Goal: Information Seeking & Learning: Learn about a topic

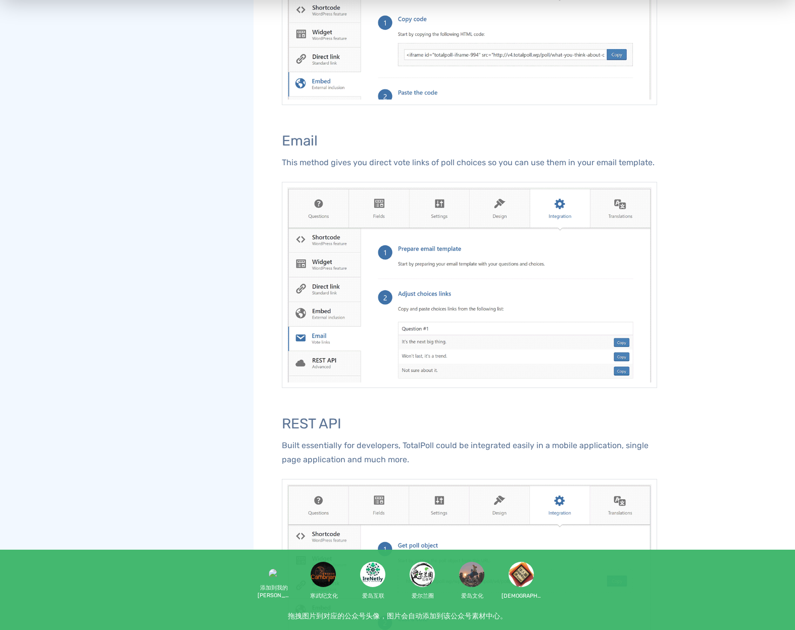
scroll to position [1111, 0]
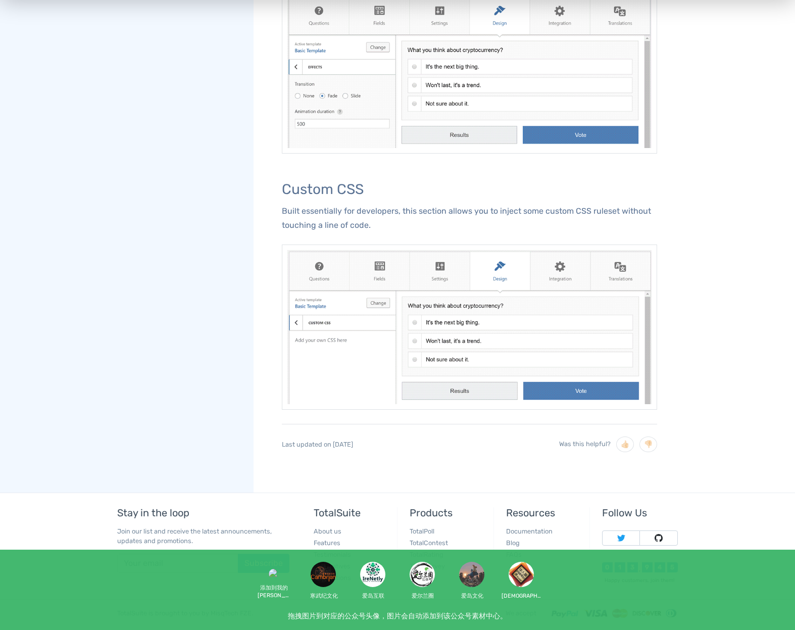
scroll to position [1969, 0]
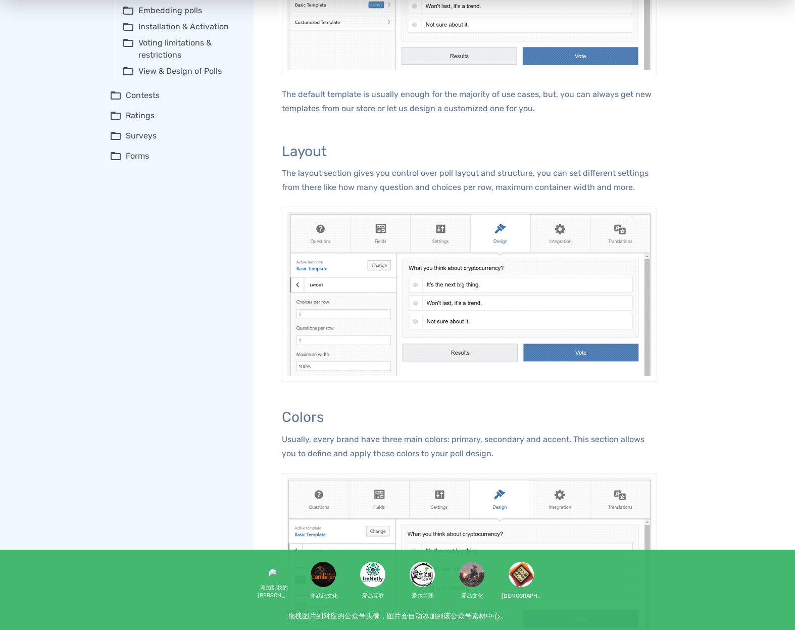
scroll to position [505, 0]
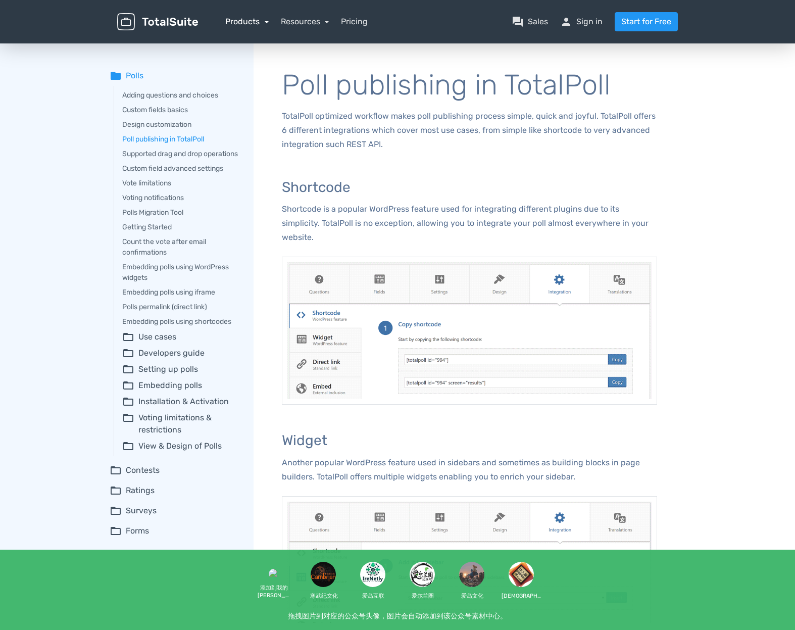
click at [261, 25] on link "Products" at bounding box center [246, 22] width 43 height 10
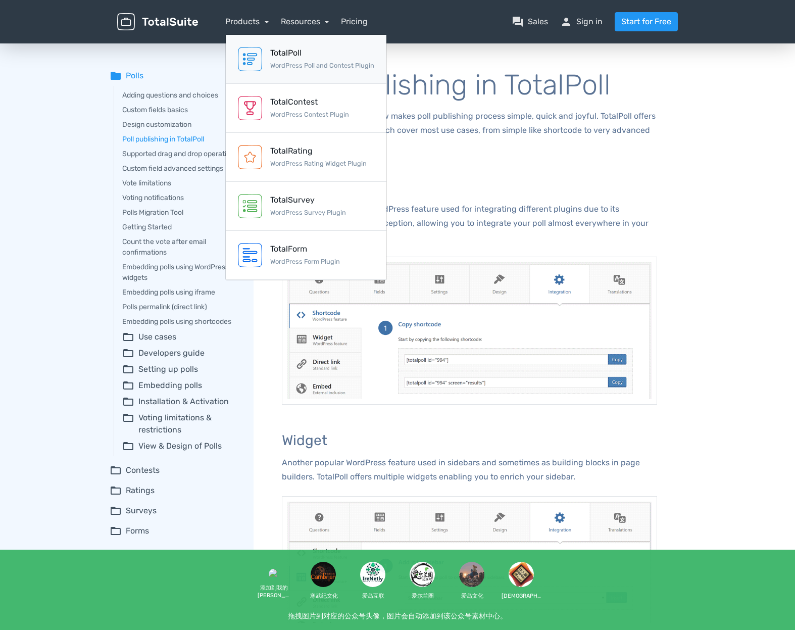
click at [276, 60] on div "TotalPoll WordPress Poll and Contest Plugin" at bounding box center [322, 59] width 104 height 24
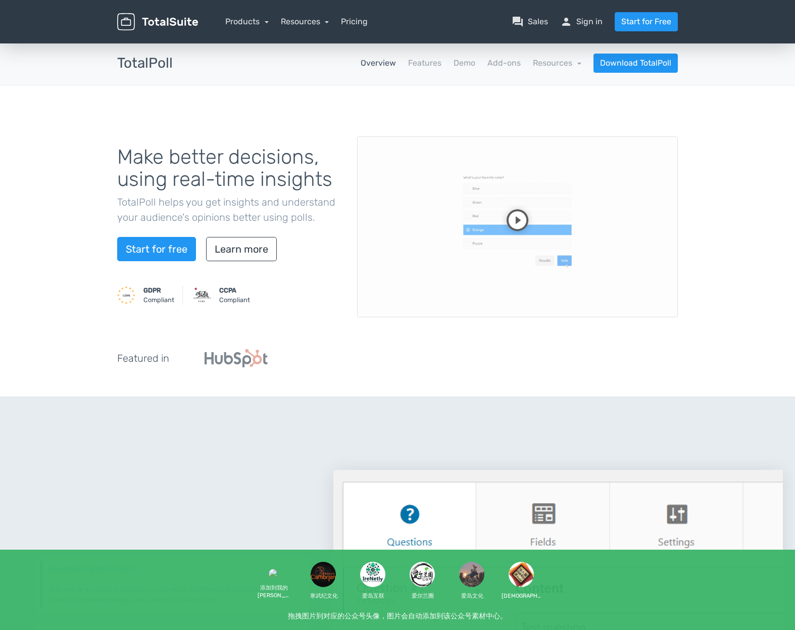
click at [264, 21] on link "Products" at bounding box center [246, 22] width 43 height 10
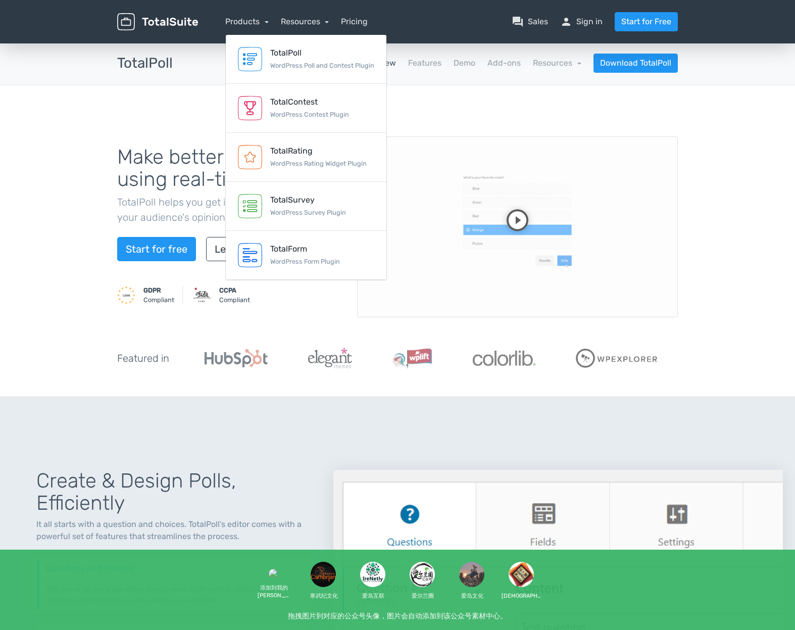
click at [482, 129] on div "Make better decisions, using real-time insights TotalPoll helps you get insight…" at bounding box center [398, 241] width 576 height 263
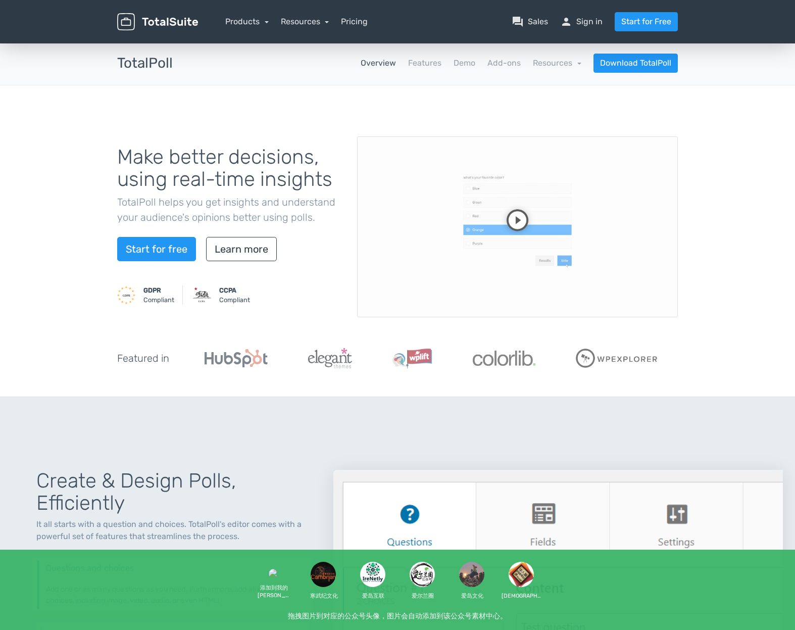
click at [487, 64] on nav "Overview Features Demo Add-ons Resources school Documentation article Changelog…" at bounding box center [432, 63] width 505 height 19
click at [499, 63] on link "Add-ons" at bounding box center [503, 63] width 33 height 12
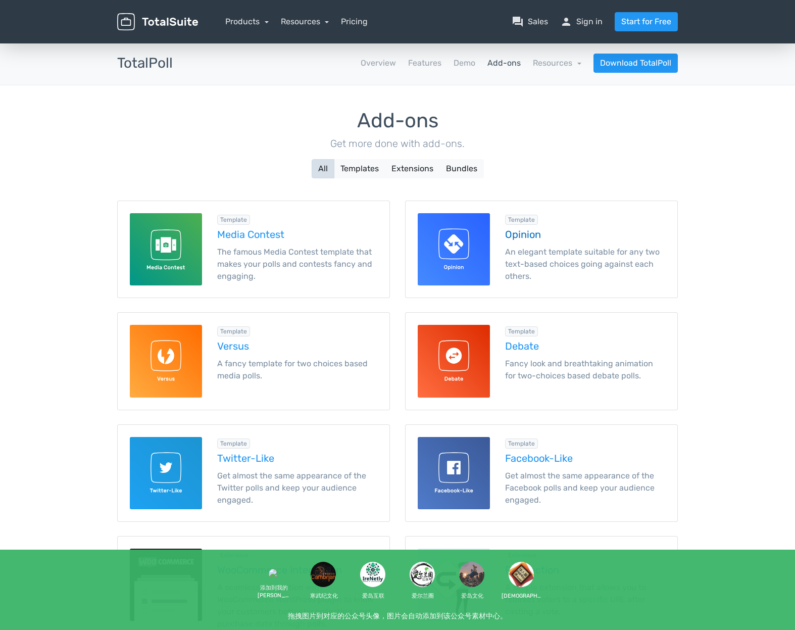
click at [521, 233] on h5 "Opinion" at bounding box center [585, 234] width 160 height 11
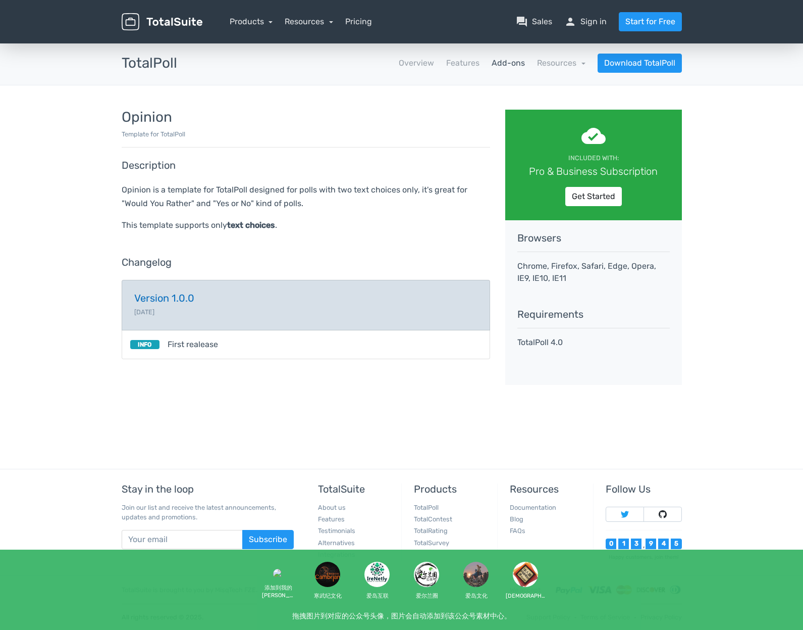
click at [172, 294] on h5 "Version 1.0.0" at bounding box center [305, 297] width 343 height 11
click at [226, 293] on h5 "Version 1.0.0" at bounding box center [305, 297] width 343 height 11
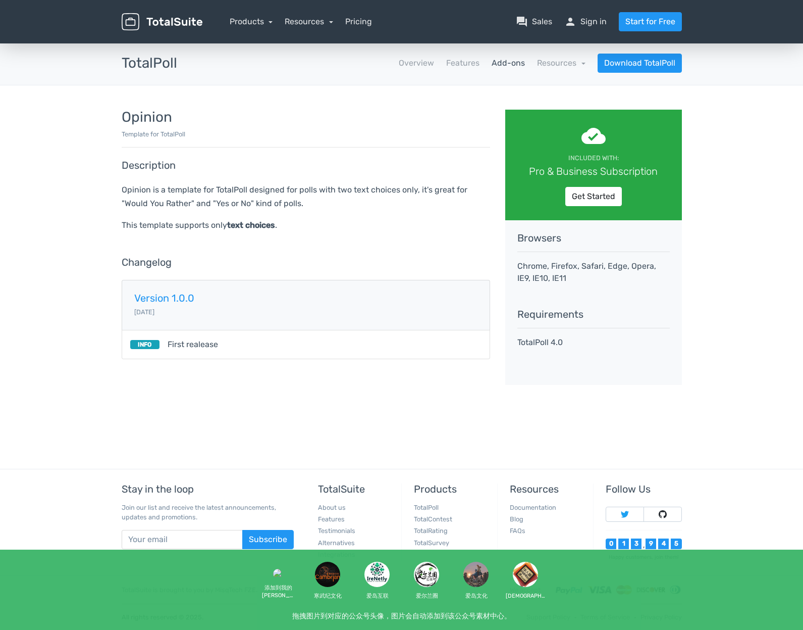
drag, startPoint x: 485, startPoint y: 95, endPoint x: 476, endPoint y: 96, distance: 9.1
click at [473, 67] on link "Features" at bounding box center [462, 63] width 33 height 12
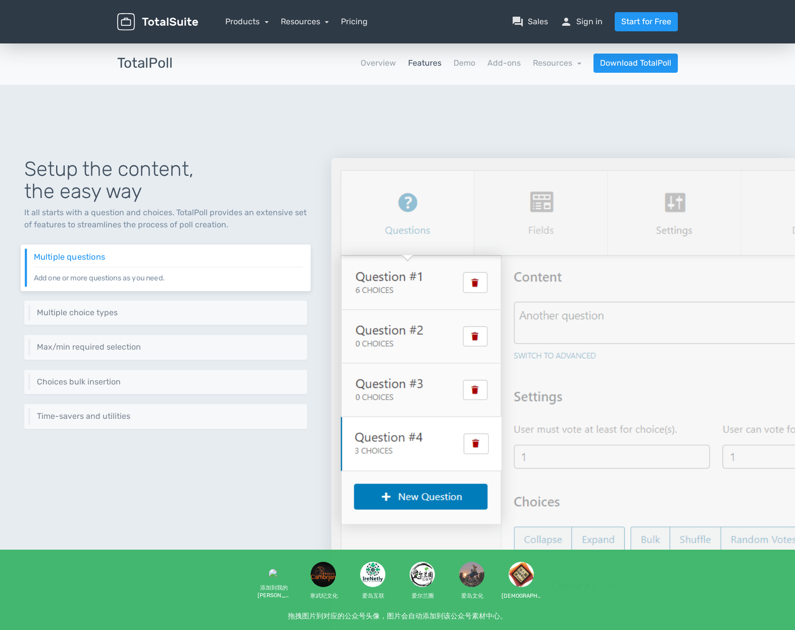
click at [474, 56] on nav "Overview Features Demo Add-ons Resources school Documentation article Changelog…" at bounding box center [432, 63] width 505 height 19
click at [471, 61] on link "Demo" at bounding box center [464, 63] width 22 height 12
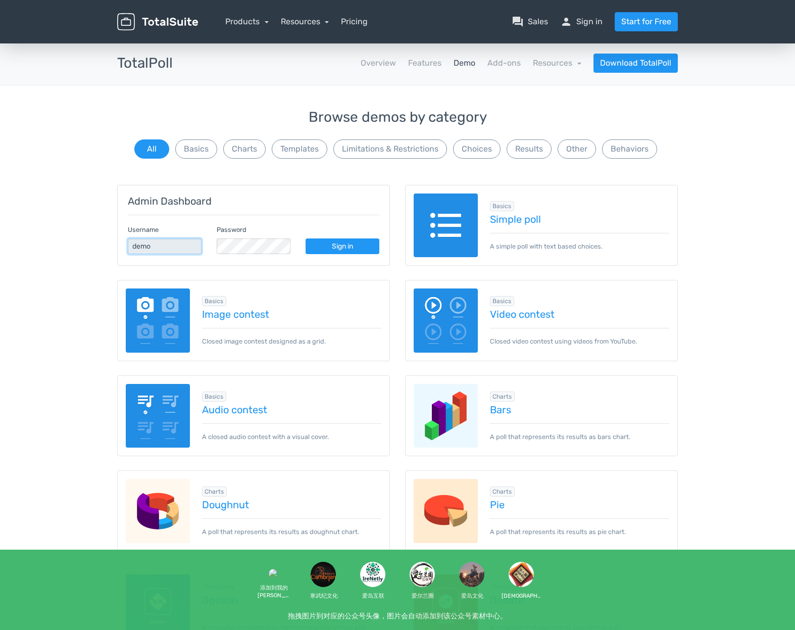
click at [170, 246] on input "demo" at bounding box center [165, 246] width 74 height 16
click at [234, 157] on button "Charts" at bounding box center [244, 148] width 42 height 19
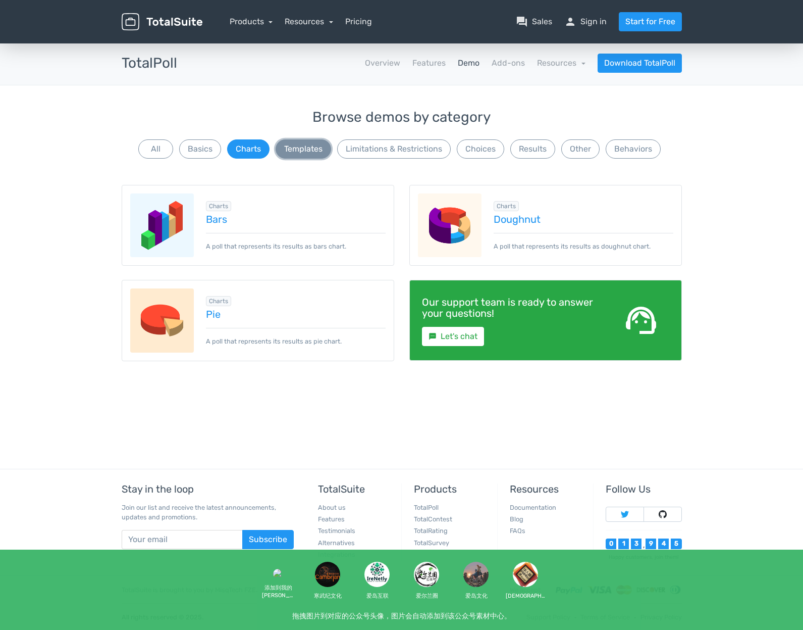
click at [299, 145] on button "Templates" at bounding box center [304, 148] width 56 height 19
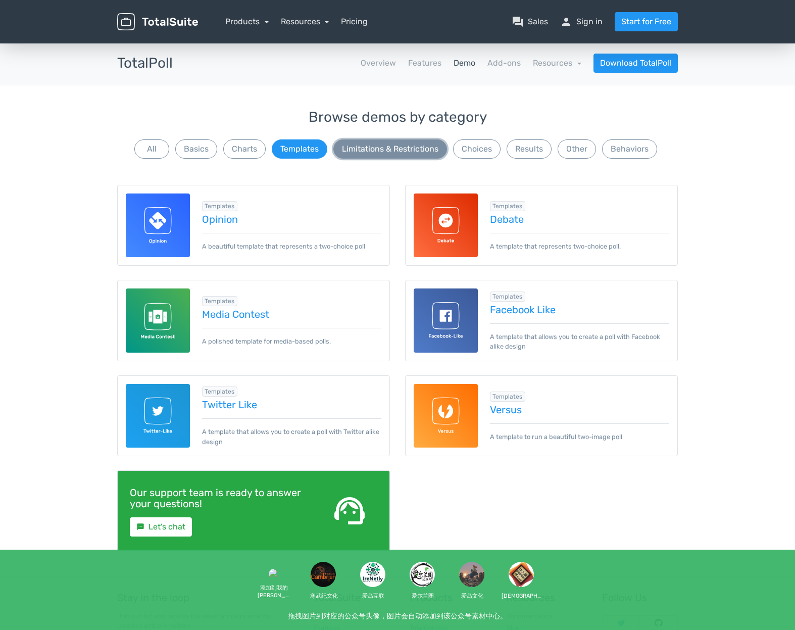
click at [371, 154] on button "Limitations & Restrictions" at bounding box center [390, 148] width 114 height 19
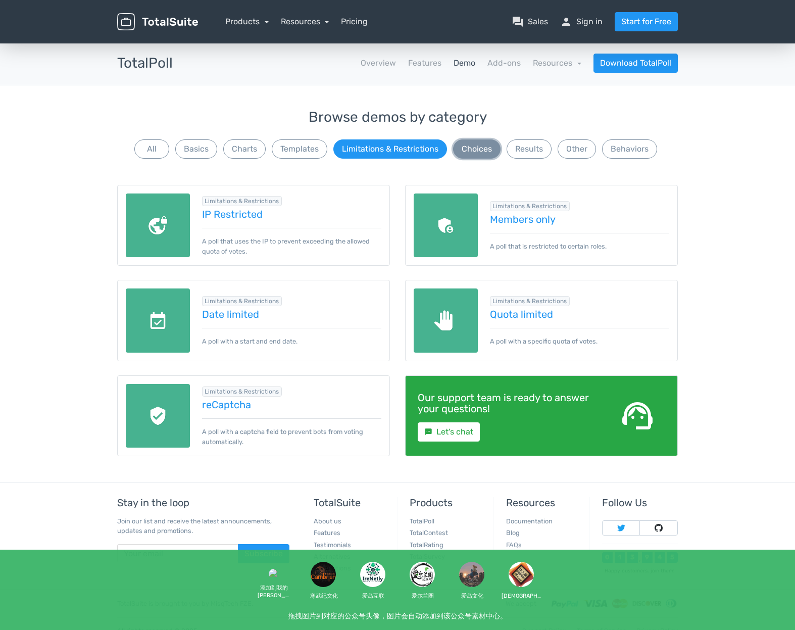
click at [477, 151] on button "Choices" at bounding box center [476, 148] width 47 height 19
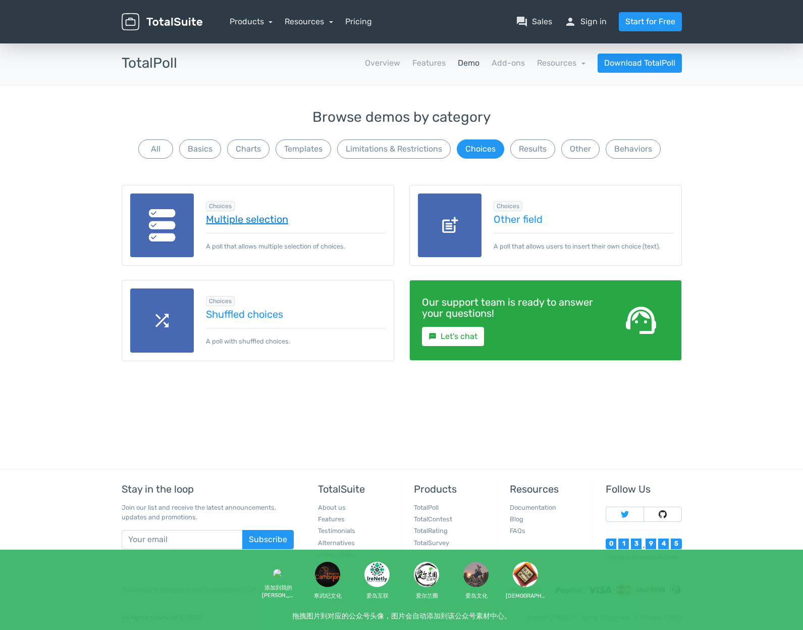
click at [277, 218] on link "Multiple selection" at bounding box center [296, 219] width 180 height 11
click at [203, 144] on button "Basics" at bounding box center [200, 148] width 42 height 19
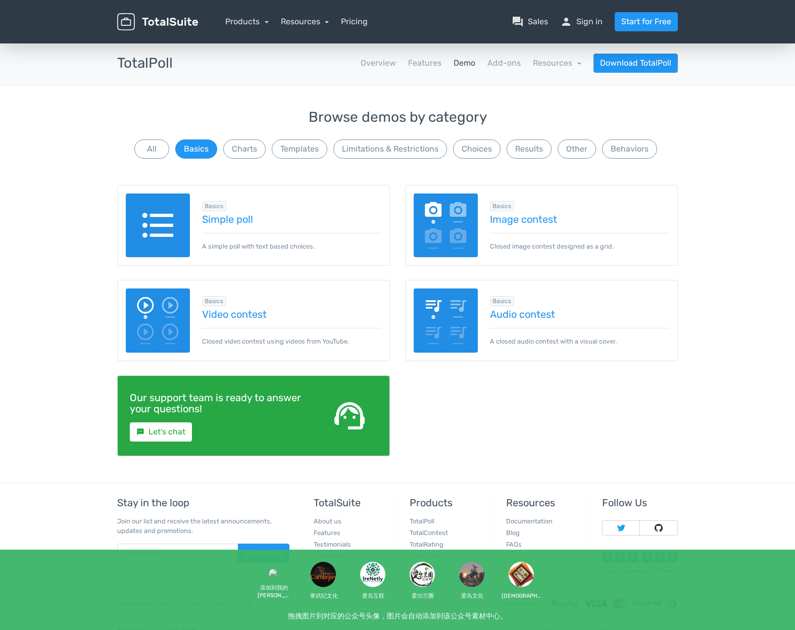
click at [187, 306] on img at bounding box center [158, 320] width 64 height 64
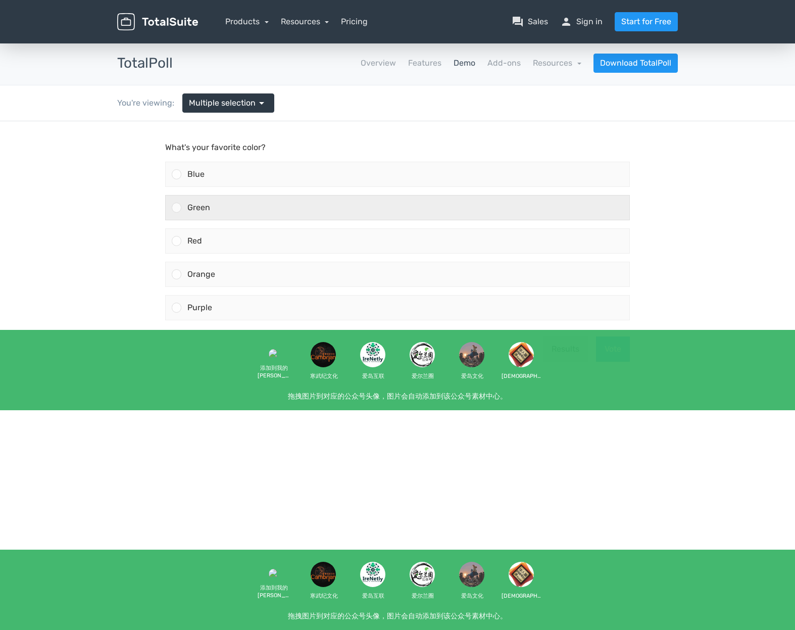
click at [214, 214] on div "Green" at bounding box center [405, 207] width 448 height 24
click at [177, 208] on input "Green" at bounding box center [177, 208] width 0 height 0
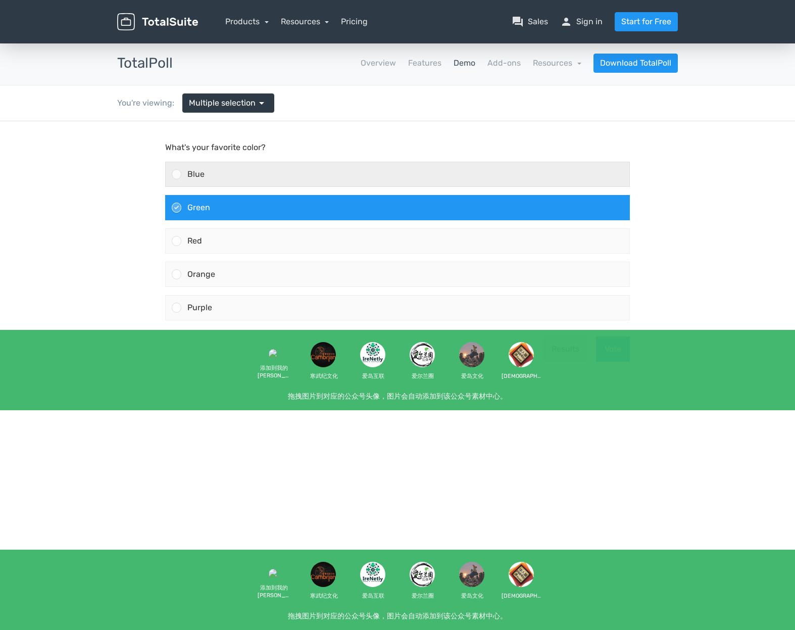
click at [241, 173] on div "Blue" at bounding box center [405, 174] width 448 height 24
click at [177, 174] on input "Blue" at bounding box center [177, 174] width 0 height 0
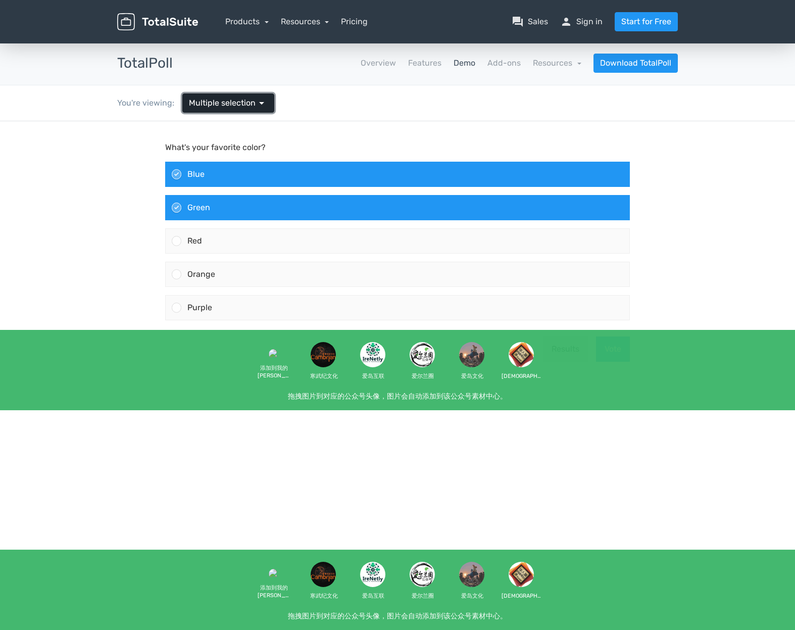
click at [249, 105] on span "Multiple selection" at bounding box center [222, 103] width 67 height 12
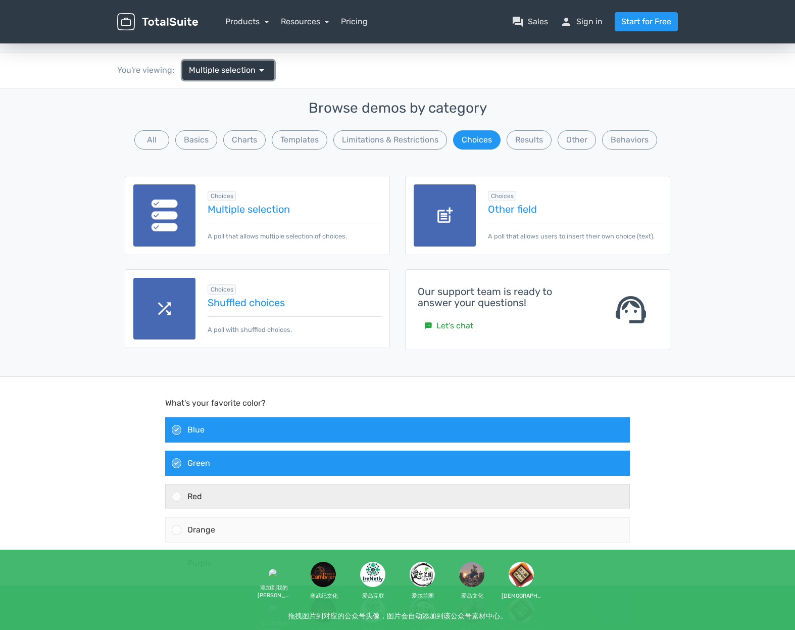
scroll to position [151, 0]
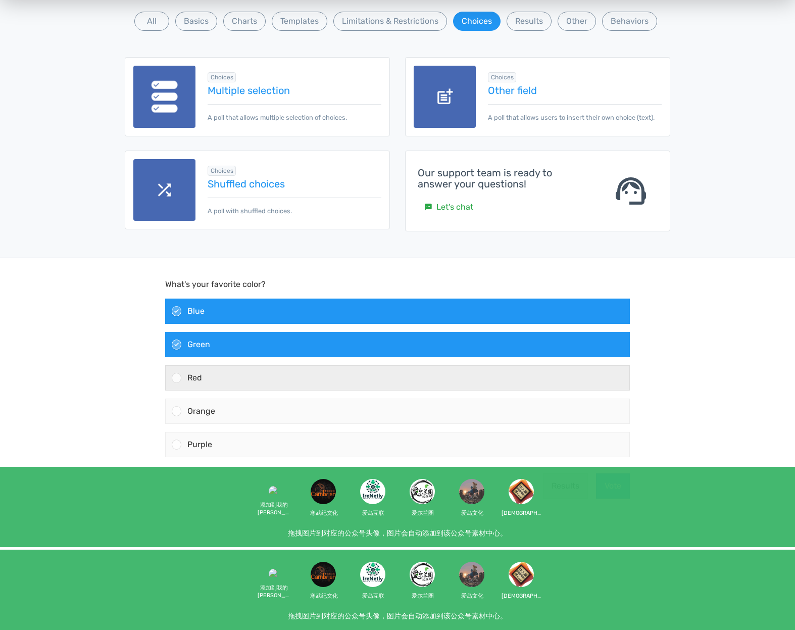
click at [272, 388] on div "Red" at bounding box center [405, 377] width 448 height 24
click at [177, 377] on input "Red" at bounding box center [177, 377] width 0 height 0
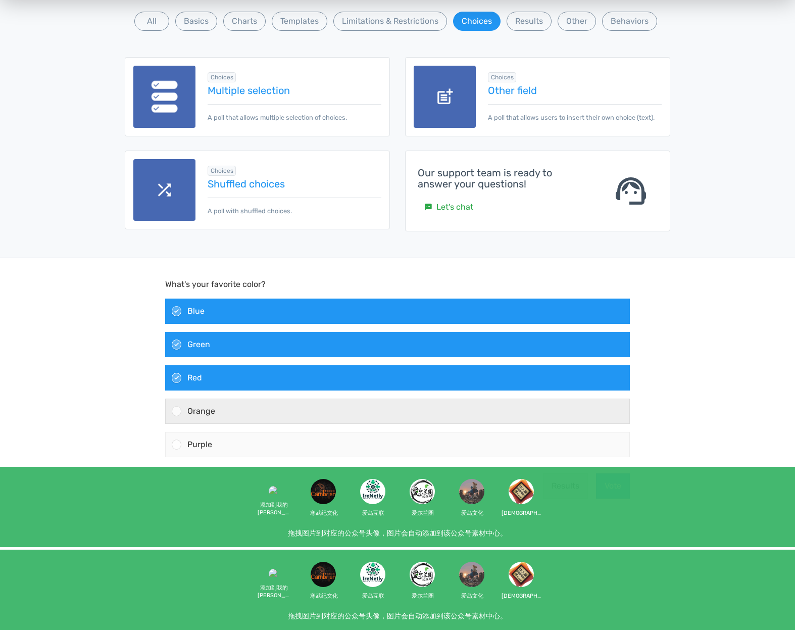
click at [262, 414] on div "Orange" at bounding box center [405, 410] width 448 height 24
click at [177, 411] on input "Orange" at bounding box center [177, 411] width 0 height 0
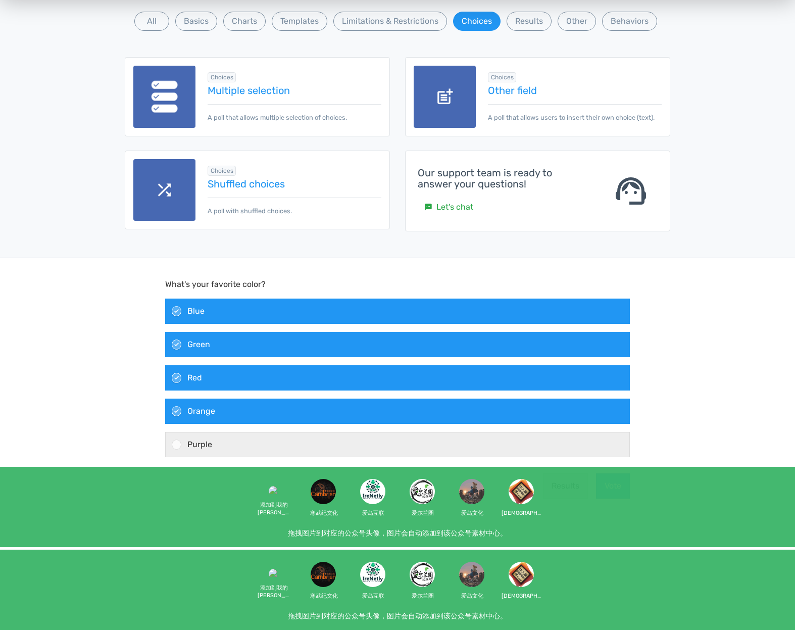
click at [255, 432] on div "Purple" at bounding box center [405, 444] width 448 height 24
click at [177, 444] on input "Purple" at bounding box center [177, 444] width 0 height 0
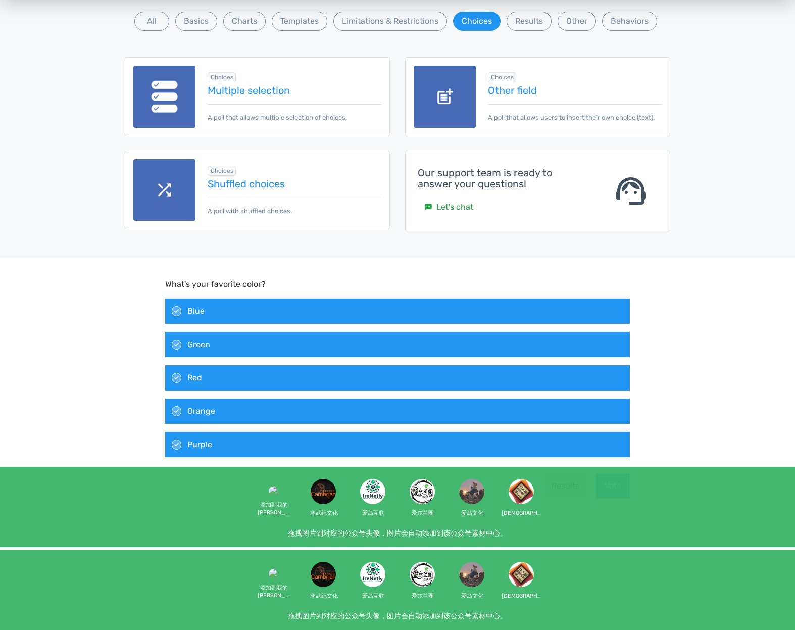
click at [280, 291] on div "What's your favorite color? Blue Green Red" at bounding box center [397, 369] width 465 height 183
click at [279, 308] on div "Blue" at bounding box center [405, 310] width 448 height 24
click at [177, 311] on input "Blue" at bounding box center [177, 311] width 0 height 0
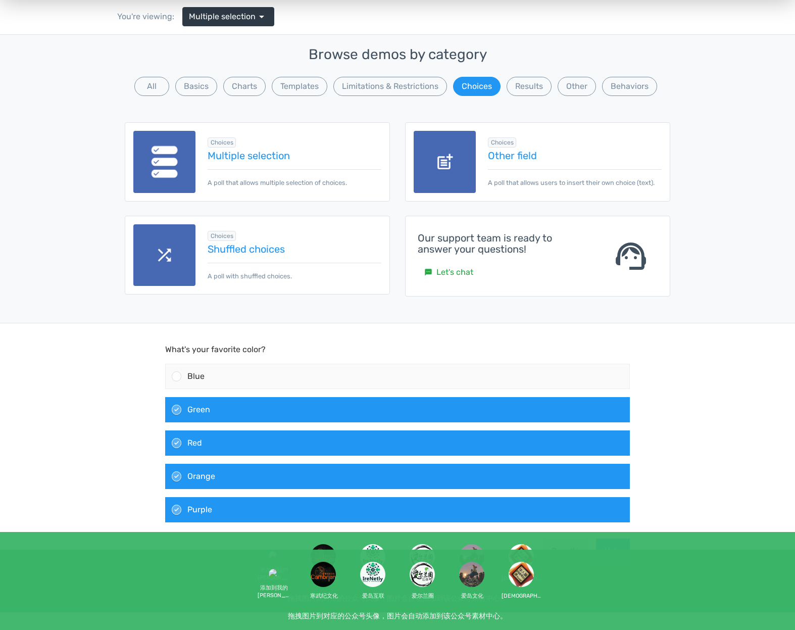
scroll to position [0, 0]
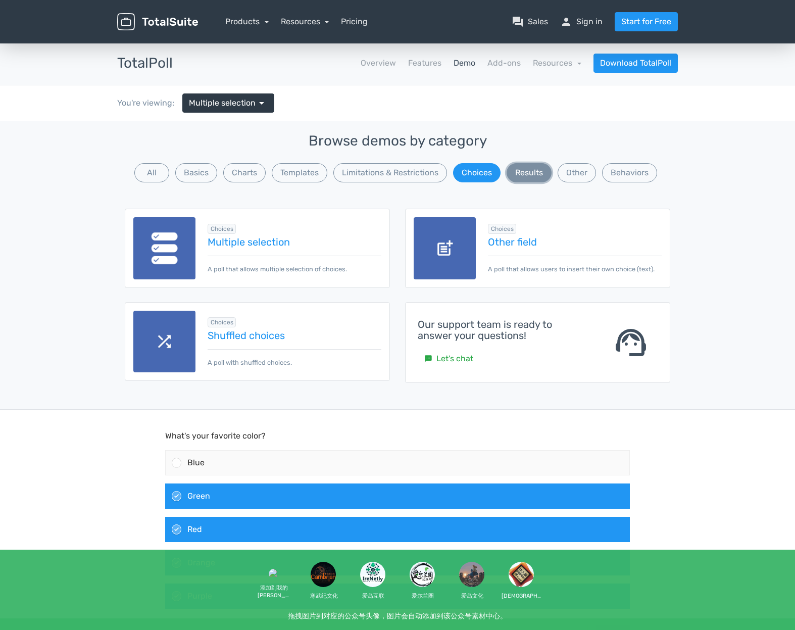
click at [524, 175] on button "Results" at bounding box center [528, 172] width 45 height 19
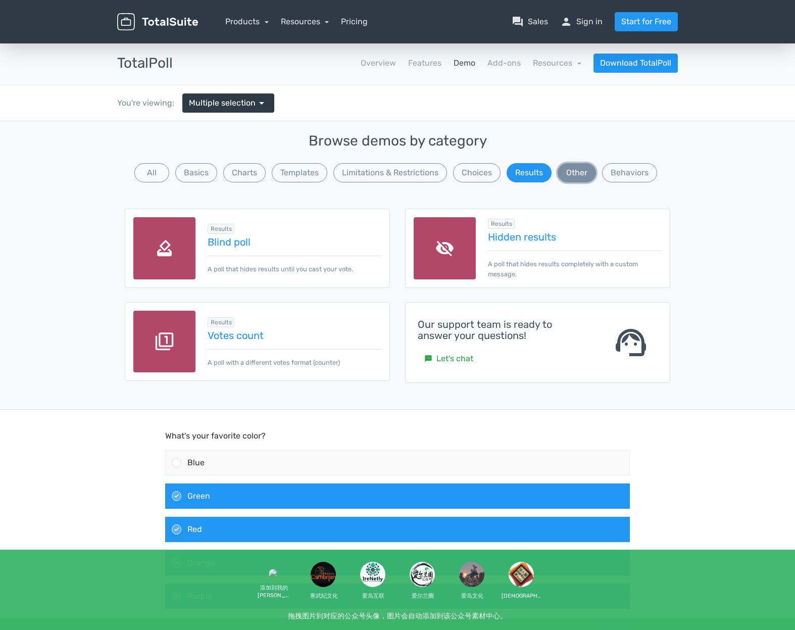
click at [576, 176] on button "Other" at bounding box center [576, 172] width 38 height 19
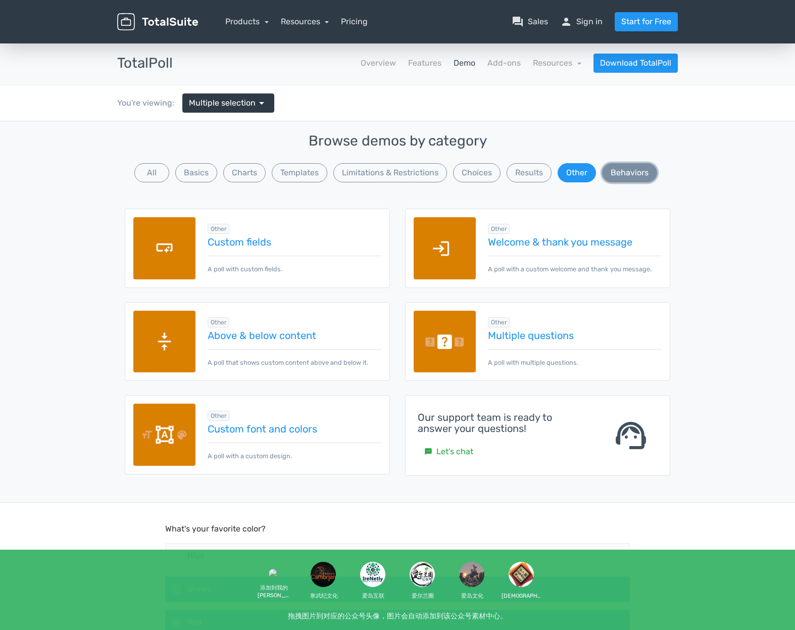
click at [617, 174] on button "Behaviors" at bounding box center [629, 172] width 55 height 19
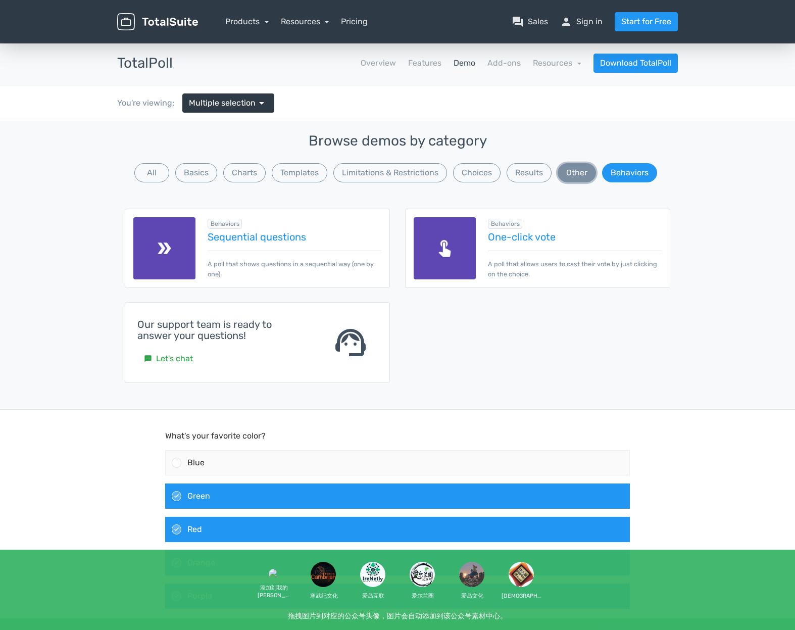
click at [568, 178] on button "Other" at bounding box center [576, 172] width 38 height 19
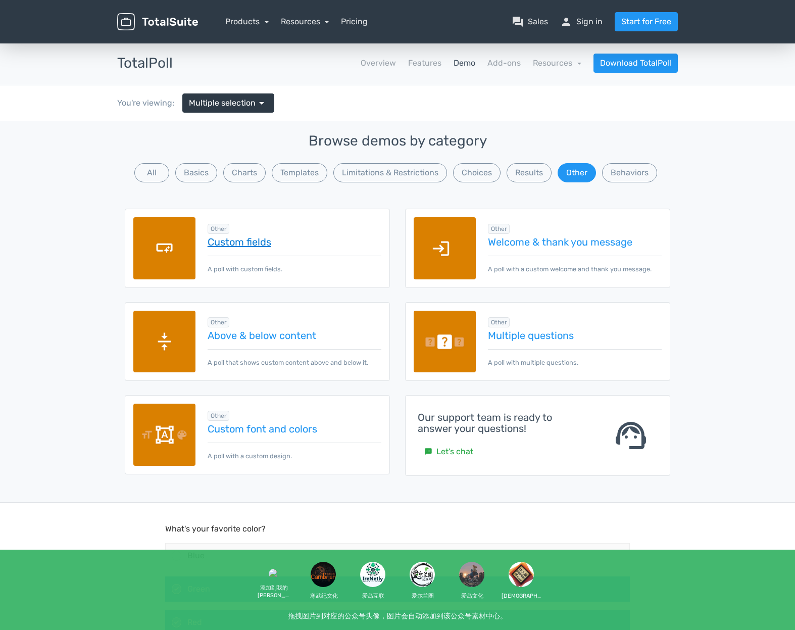
click at [254, 239] on link "Custom fields" at bounding box center [295, 241] width 174 height 11
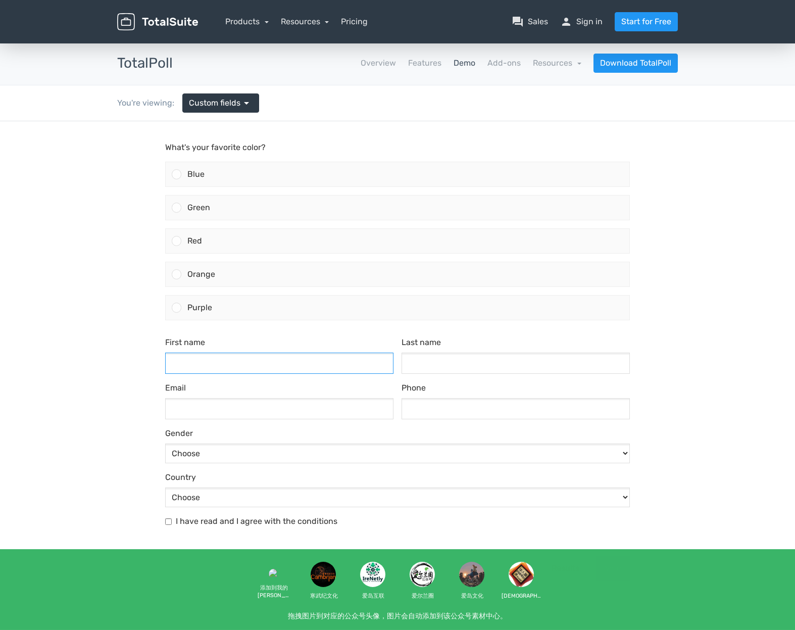
click at [237, 359] on input "First name" at bounding box center [279, 362] width 228 height 21
click at [401, 363] on input "Last name" at bounding box center [515, 362] width 228 height 21
click at [307, 400] on input "Email" at bounding box center [279, 408] width 228 height 21
click at [451, 411] on input "Phone" at bounding box center [515, 408] width 228 height 21
click at [312, 458] on select "Choose [DEMOGRAPHIC_DATA] [DEMOGRAPHIC_DATA]" at bounding box center [397, 453] width 465 height 20
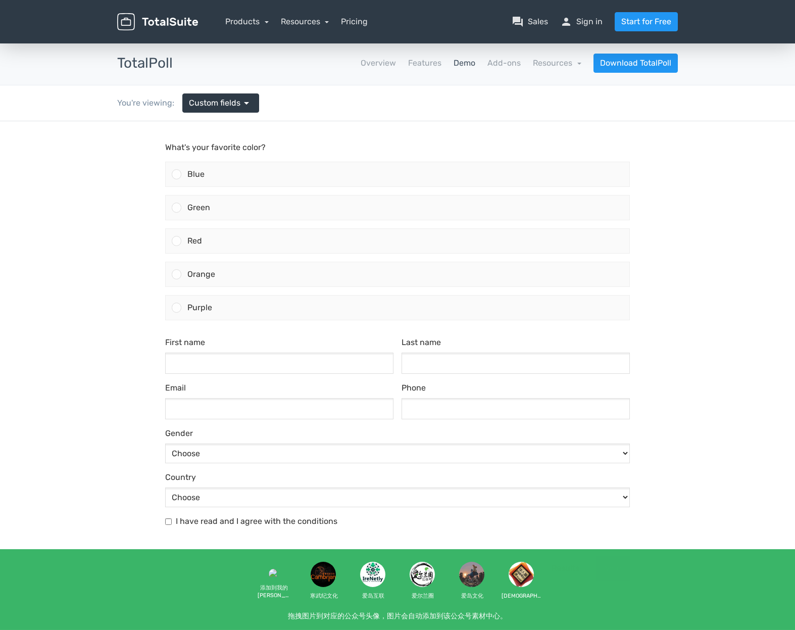
click at [76, 437] on body "What's your favorite color? Blue Green Red" at bounding box center [397, 375] width 795 height 508
click at [221, 99] on span "Custom fields" at bounding box center [215, 103] width 52 height 12
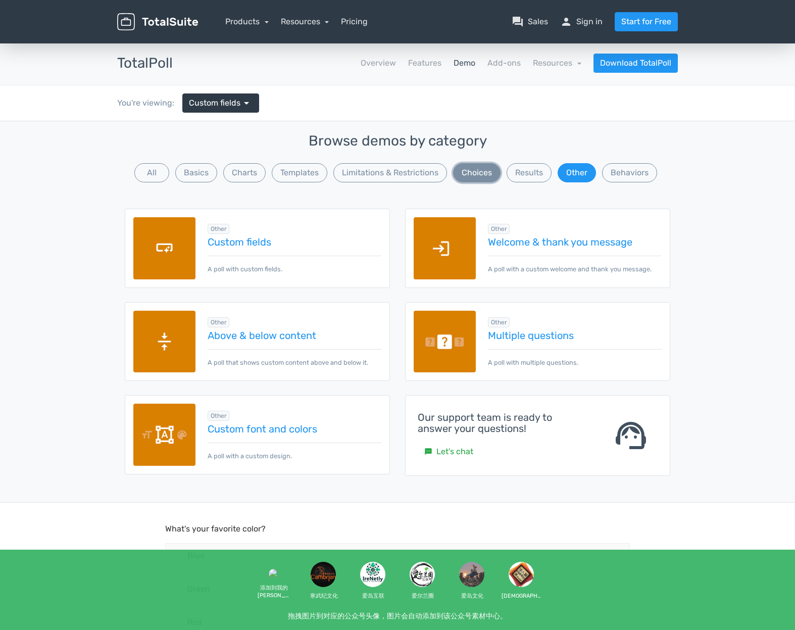
click at [470, 169] on button "Choices" at bounding box center [476, 172] width 47 height 19
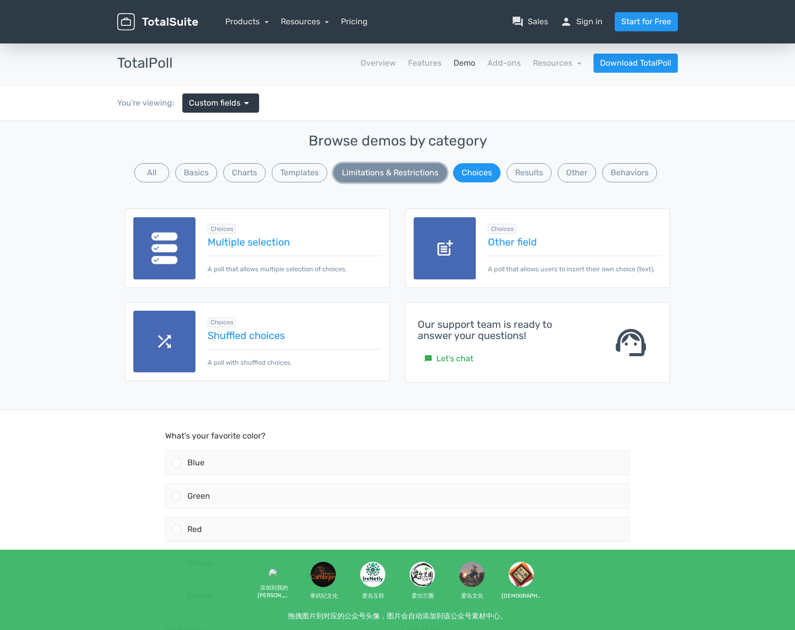
click at [408, 172] on button "Limitations & Restrictions" at bounding box center [390, 172] width 114 height 19
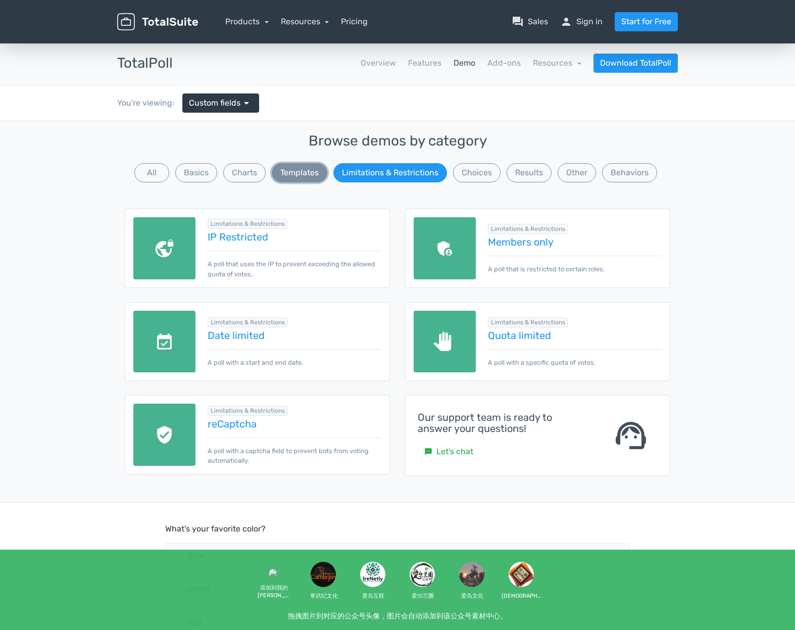
click at [311, 174] on button "Templates" at bounding box center [300, 172] width 56 height 19
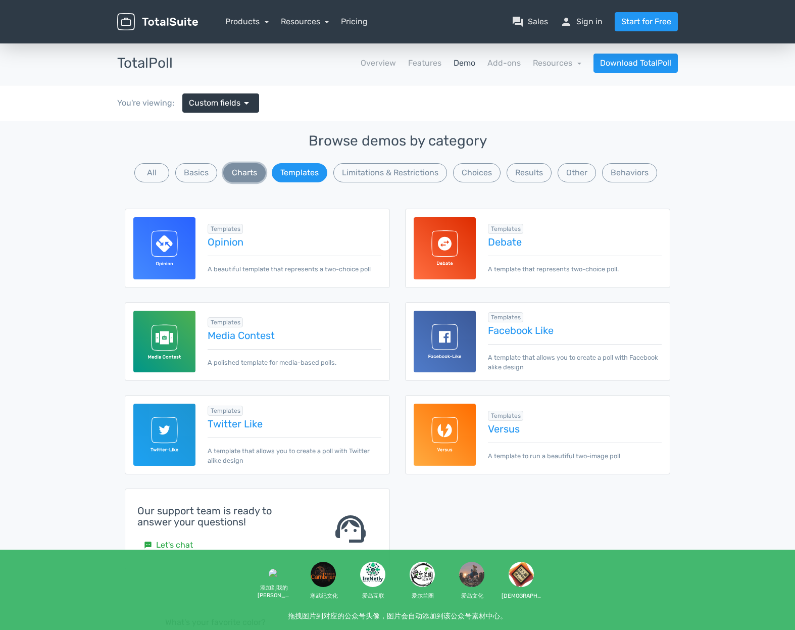
click at [246, 174] on button "Charts" at bounding box center [244, 172] width 42 height 19
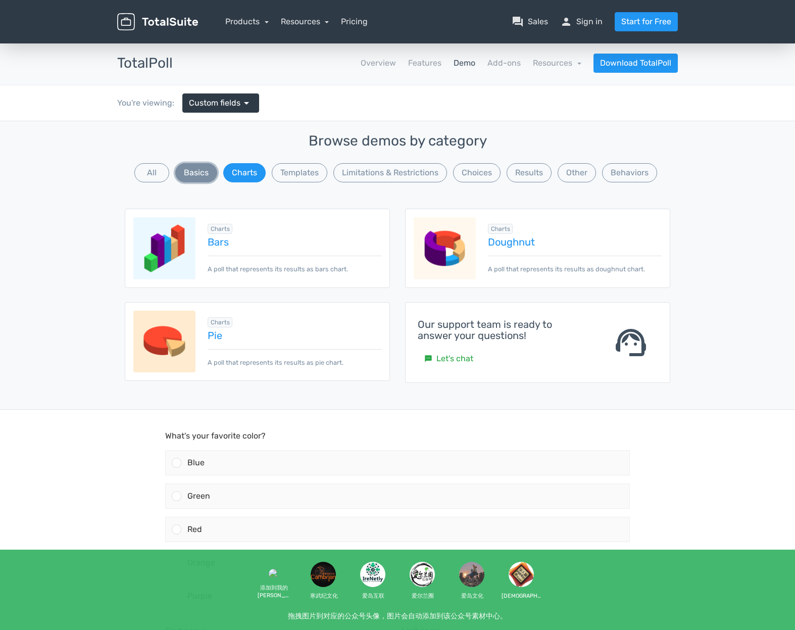
click at [199, 178] on button "Basics" at bounding box center [196, 172] width 42 height 19
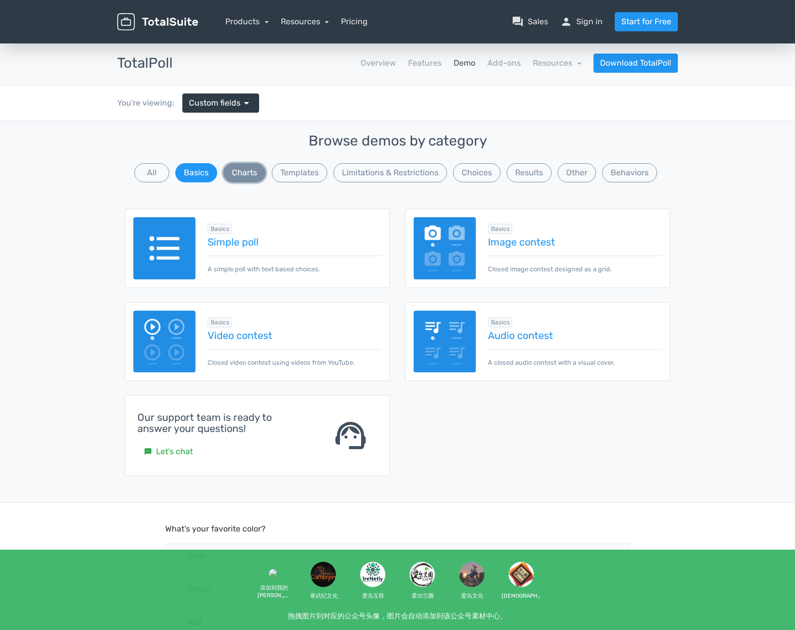
click at [247, 172] on button "Charts" at bounding box center [244, 172] width 42 height 19
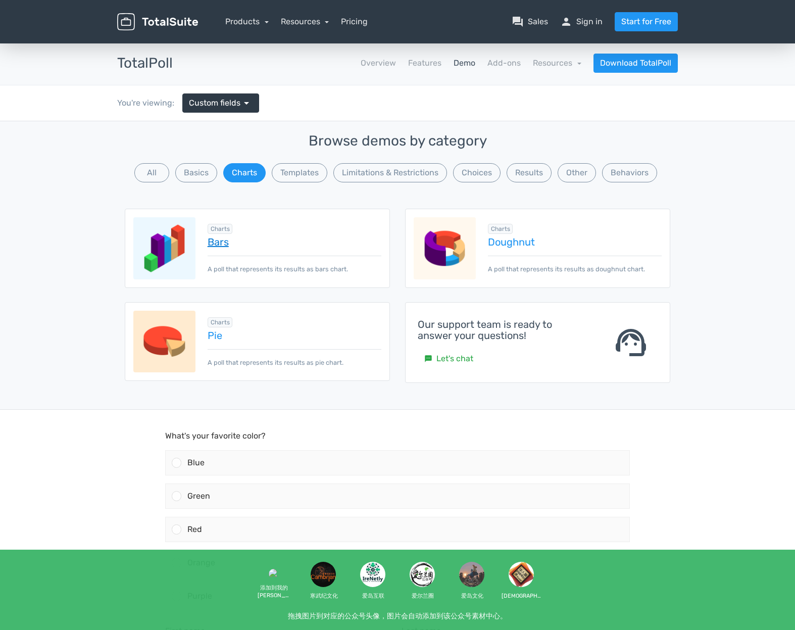
click at [219, 242] on link "Bars" at bounding box center [295, 241] width 174 height 11
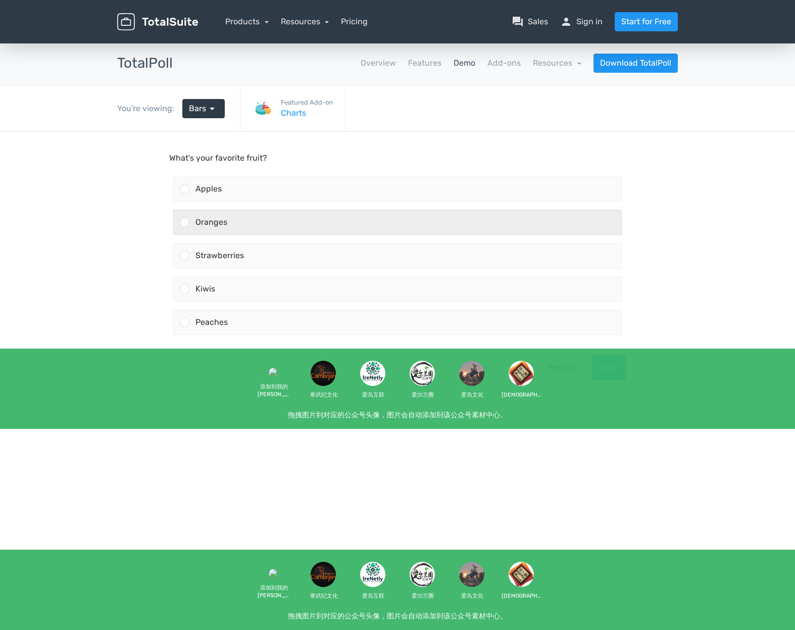
click at [262, 226] on div "Oranges" at bounding box center [405, 222] width 432 height 24
click at [185, 222] on input "Oranges" at bounding box center [185, 222] width 0 height 0
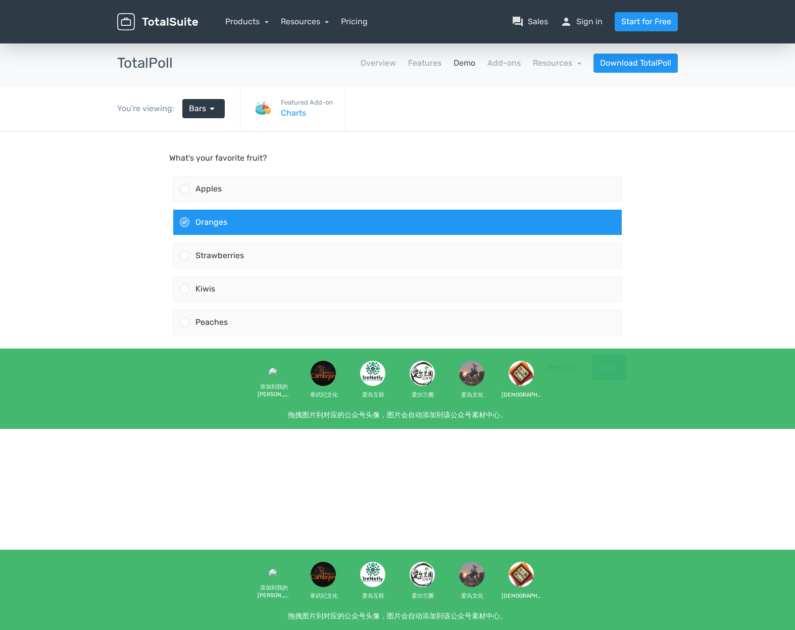
click at [614, 363] on button "Vote" at bounding box center [609, 367] width 34 height 25
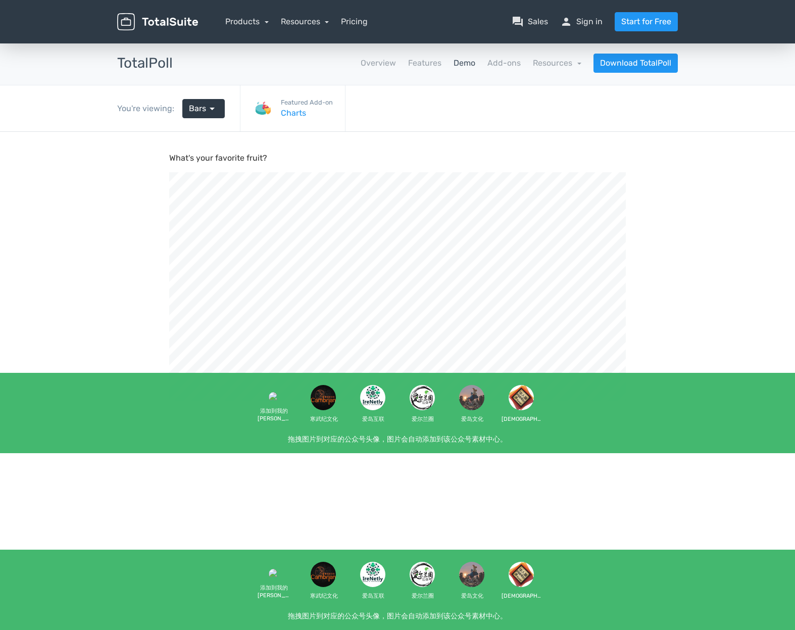
scroll to position [341, 795]
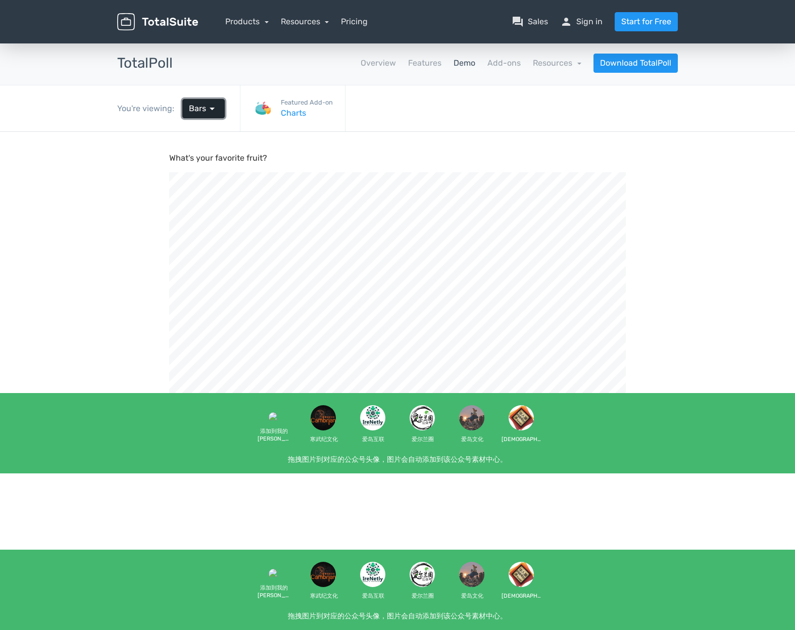
click at [209, 107] on span "arrow_drop_down" at bounding box center [212, 108] width 12 height 12
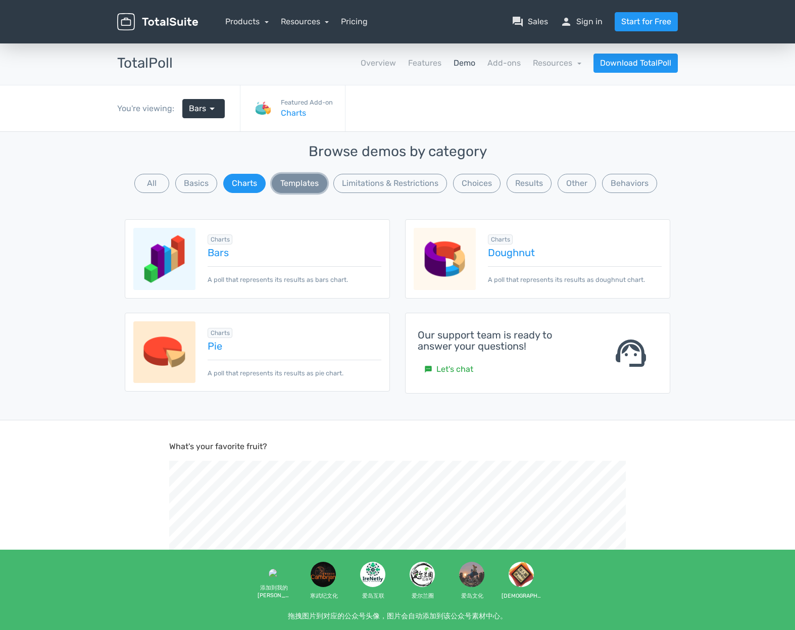
click at [305, 177] on button "Templates" at bounding box center [300, 183] width 56 height 19
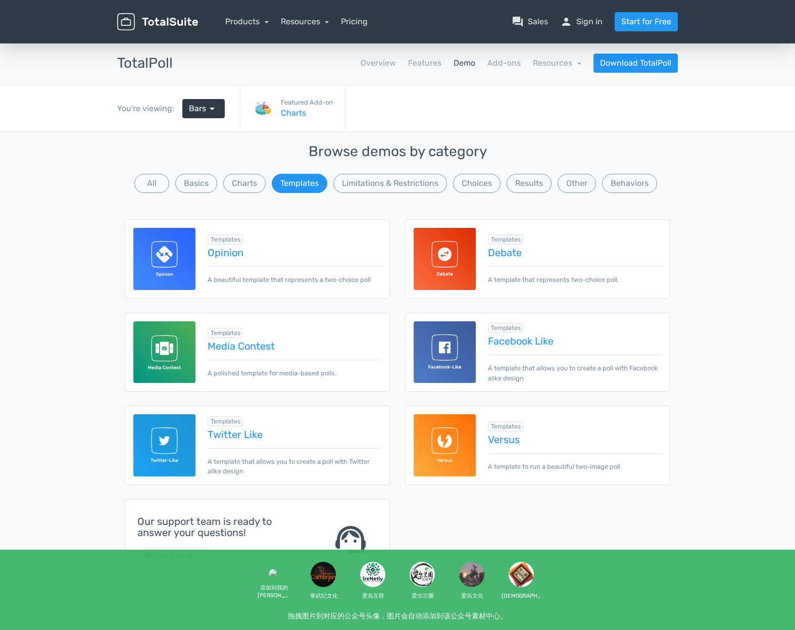
click at [191, 248] on img at bounding box center [164, 259] width 62 height 62
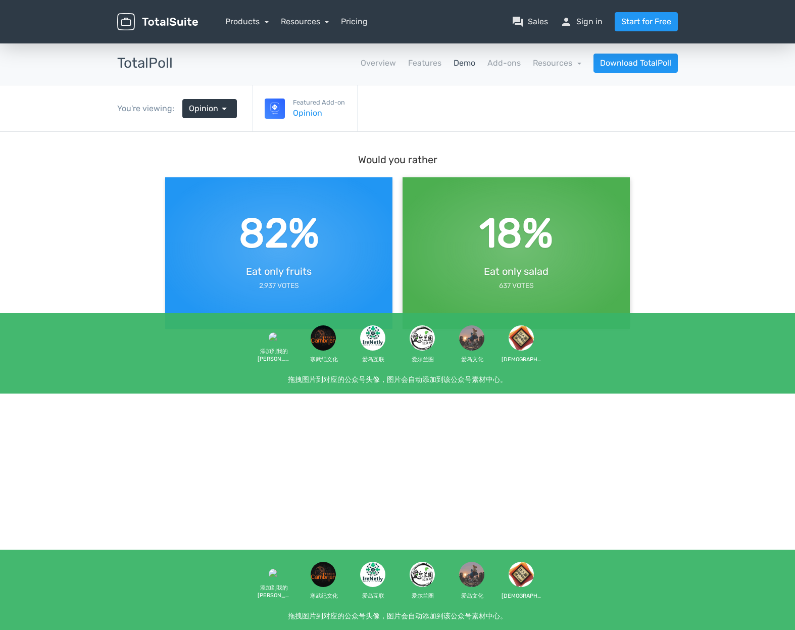
click at [510, 260] on div "18%" at bounding box center [516, 233] width 74 height 61
click at [318, 281] on div "82% Eat only fruits 2,937 Votes" at bounding box center [278, 247] width 227 height 151
click at [264, 253] on div "82%" at bounding box center [279, 233] width 80 height 61
click at [423, 247] on div "18% Eat only salad 637 Votes" at bounding box center [515, 247] width 227 height 151
click at [284, 233] on div "82%" at bounding box center [279, 233] width 80 height 61
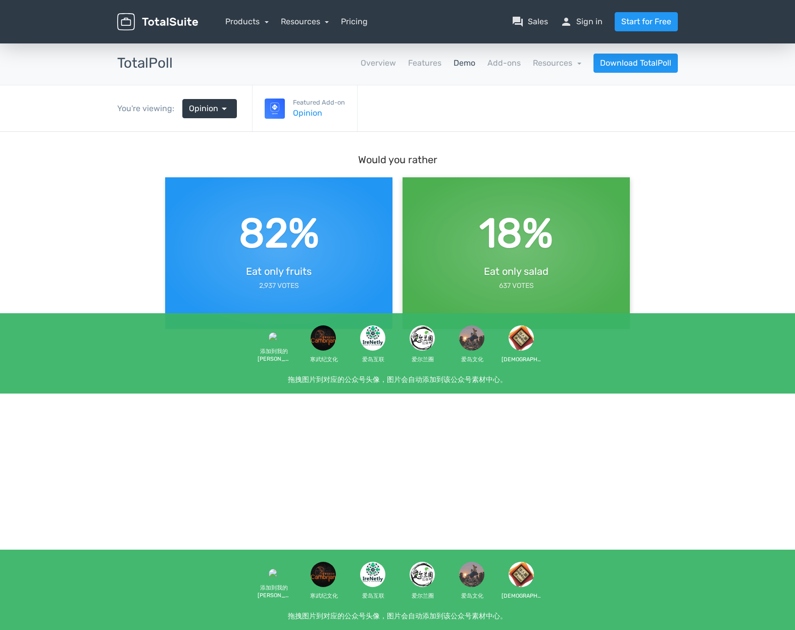
click at [541, 234] on div "18%" at bounding box center [516, 233] width 74 height 61
click at [313, 221] on div "82%" at bounding box center [279, 233] width 80 height 61
click at [574, 243] on div "18% Eat only salad 637 Votes" at bounding box center [515, 247] width 227 height 151
click at [268, 220] on div "82%" at bounding box center [279, 233] width 80 height 61
drag, startPoint x: 520, startPoint y: 238, endPoint x: 318, endPoint y: 229, distance: 202.2
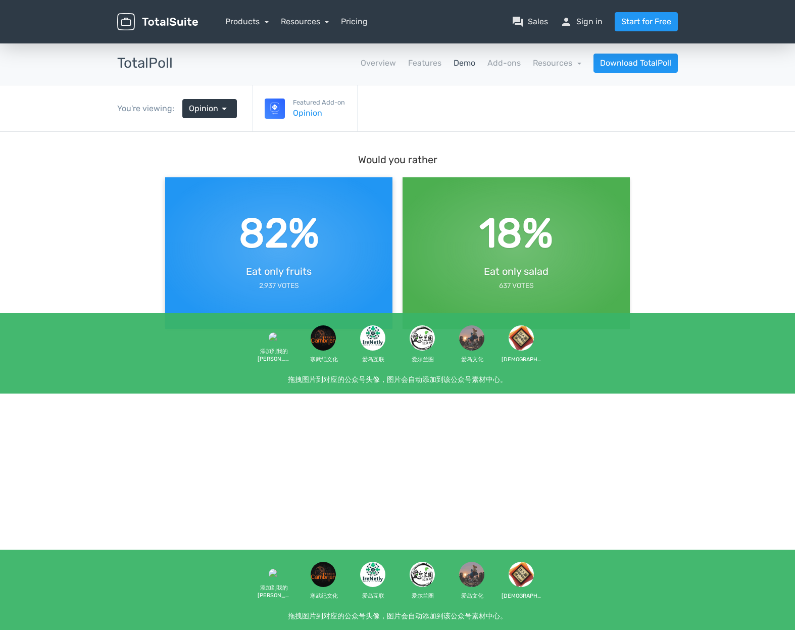
click at [520, 239] on div "18%" at bounding box center [516, 233] width 74 height 61
click at [285, 228] on div "82%" at bounding box center [279, 233] width 80 height 61
click at [219, 111] on span "arrow_drop_down" at bounding box center [224, 108] width 12 height 12
